Goal: Task Accomplishment & Management: Complete application form

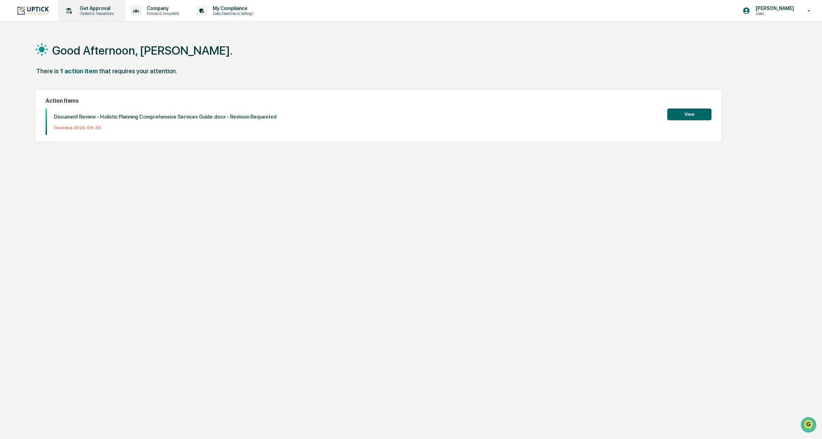
click at [101, 15] on p "Content & Transactions" at bounding box center [95, 13] width 43 height 5
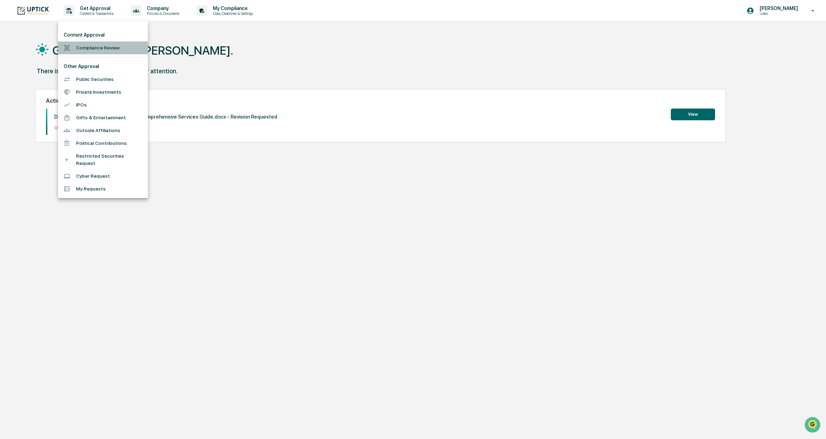
click at [93, 45] on li "Compliance Review" at bounding box center [103, 47] width 90 height 13
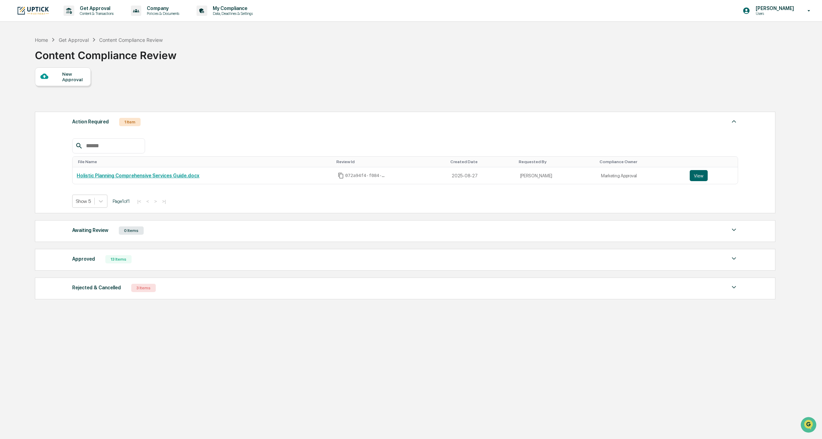
click at [83, 82] on div "New Approval" at bounding box center [73, 76] width 23 height 11
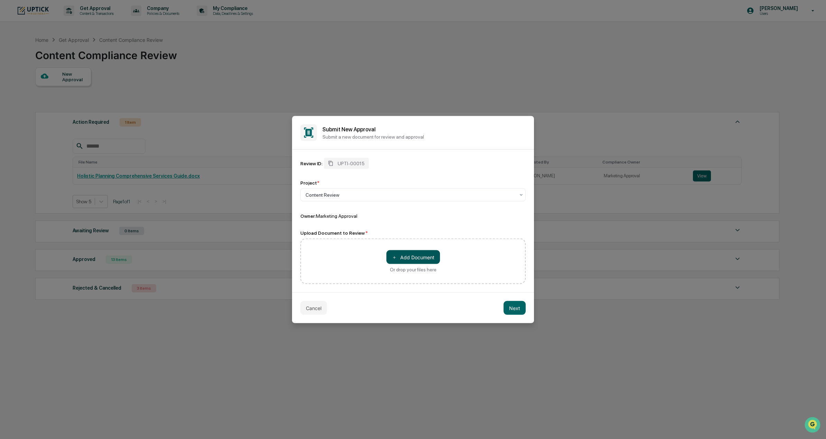
click at [403, 253] on button "＋ Add Document" at bounding box center [413, 257] width 54 height 14
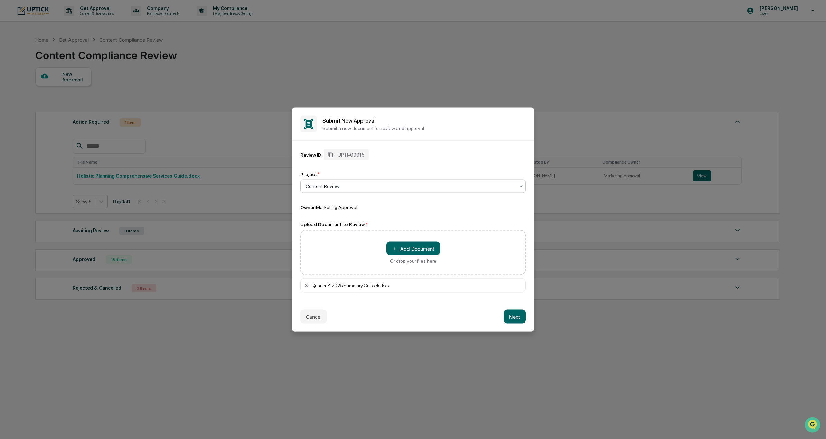
click at [364, 188] on div at bounding box center [409, 186] width 209 height 7
click at [343, 206] on div "Content Review" at bounding box center [413, 203] width 225 height 14
click at [343, 210] on div "Owner: Marketing Approval" at bounding box center [412, 207] width 225 height 7
click at [514, 313] on button "Next" at bounding box center [514, 317] width 22 height 14
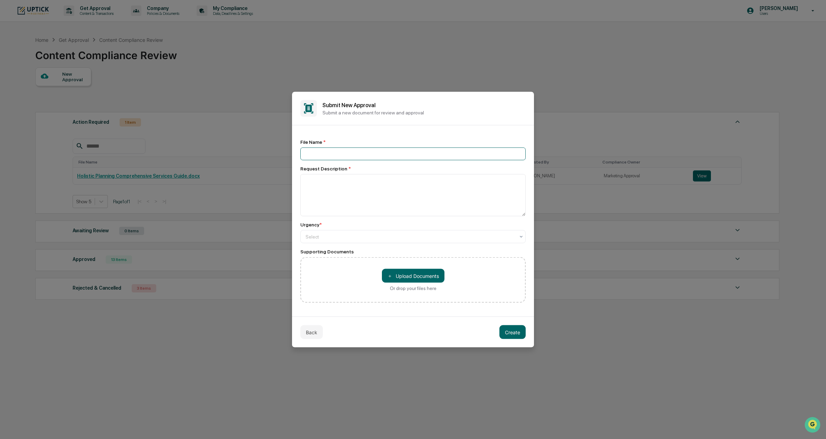
click at [372, 157] on input at bounding box center [412, 154] width 225 height 13
type input "**********"
type textarea "*"
type textarea "**********"
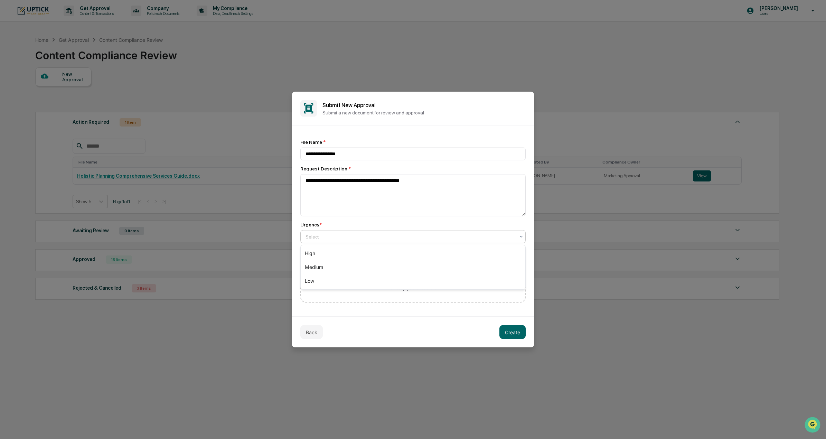
click at [408, 230] on div "Select" at bounding box center [412, 236] width 225 height 13
click at [402, 253] on div "High" at bounding box center [413, 253] width 225 height 14
click at [386, 219] on div "**********" at bounding box center [412, 220] width 225 height 163
click at [515, 329] on button "Create" at bounding box center [512, 332] width 26 height 14
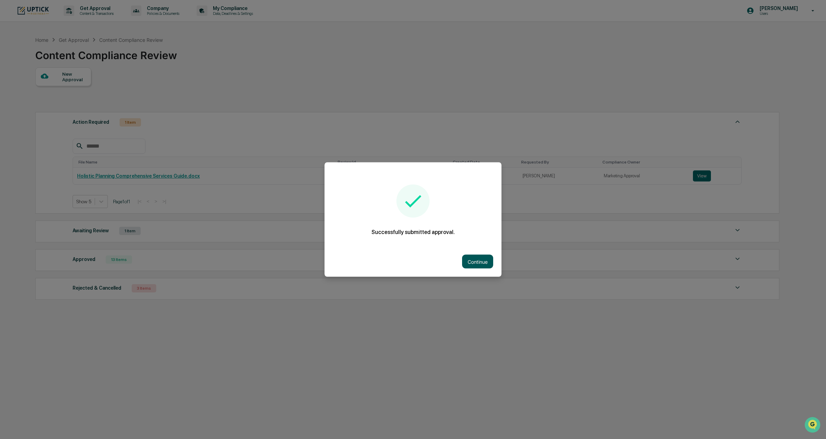
click at [472, 263] on button "Continue" at bounding box center [477, 262] width 31 height 14
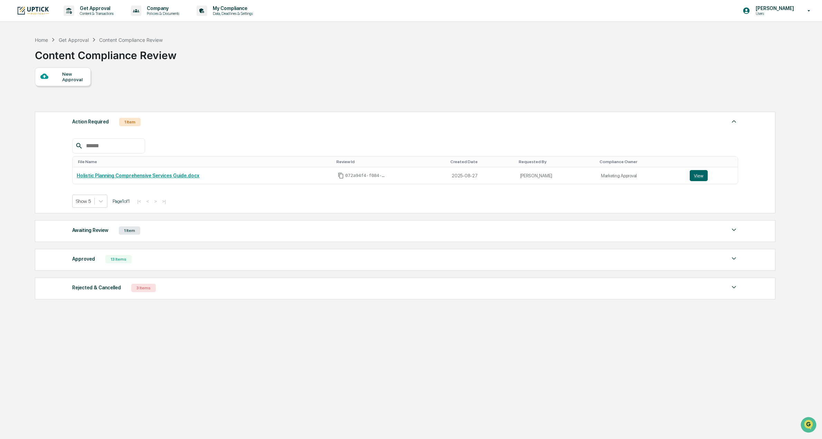
click at [330, 399] on div "Home Get Approval Content Compliance Review Content Compliance Review New Appro…" at bounding box center [405, 252] width 761 height 439
click at [78, 229] on div "Awaiting Review" at bounding box center [90, 230] width 36 height 9
